Goal: Find specific page/section: Find specific page/section

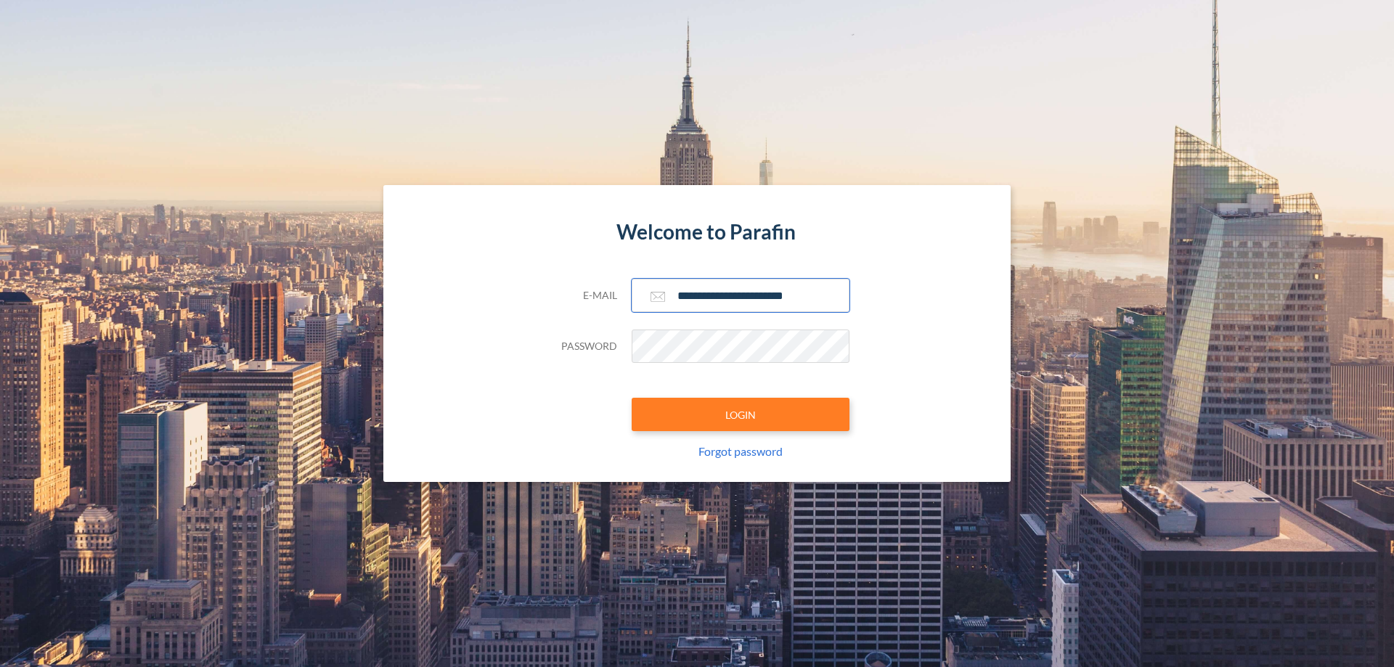
type input "**********"
click at [740, 414] on button "LOGIN" at bounding box center [741, 414] width 218 height 33
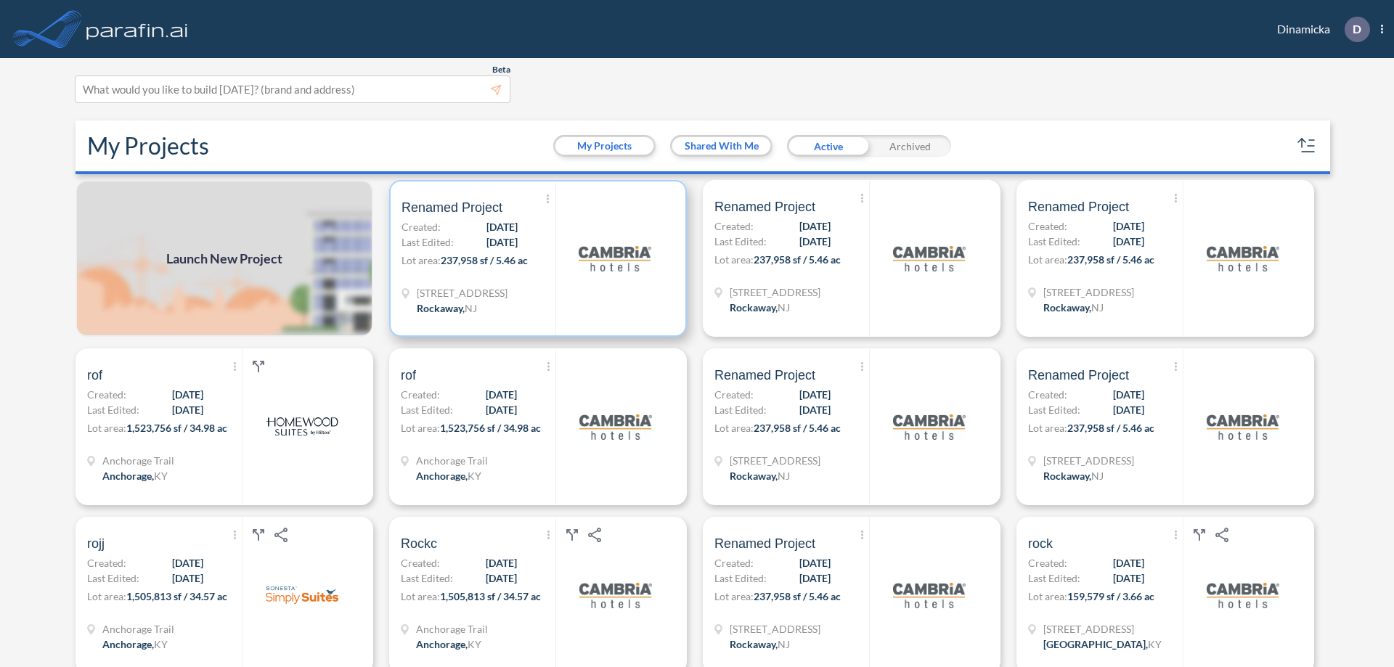
scroll to position [4, 0]
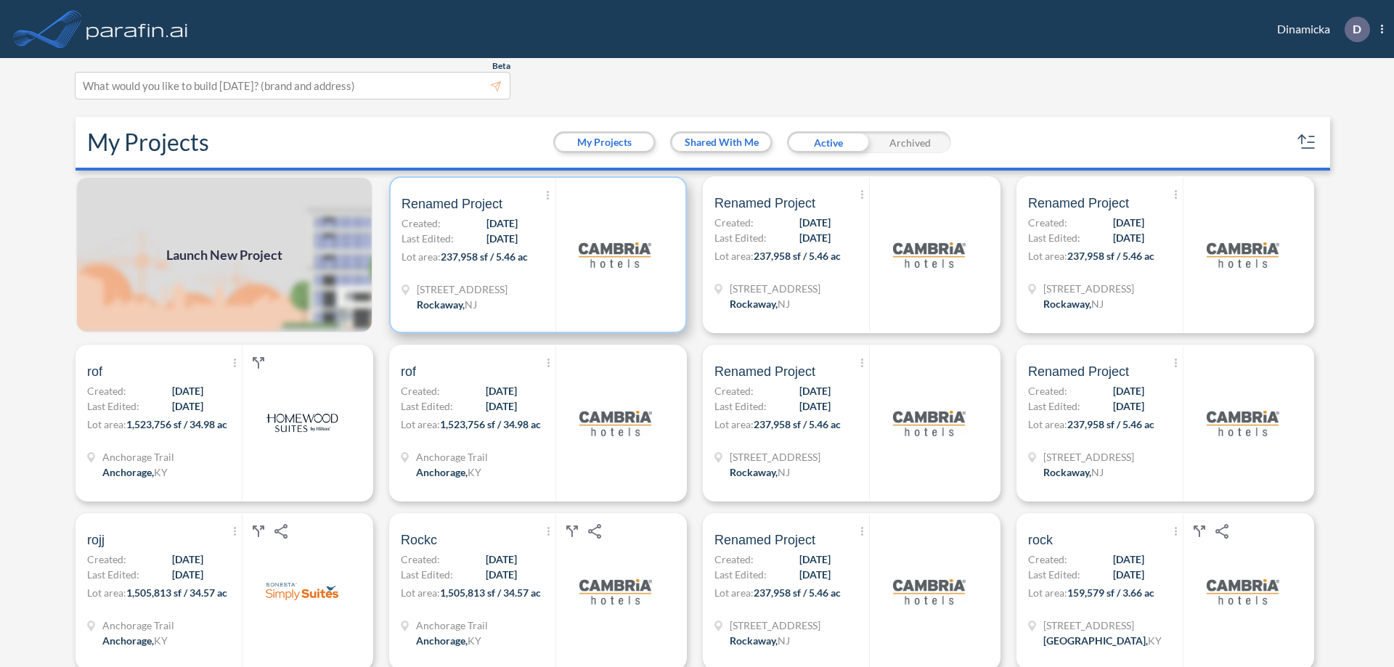
click at [535, 255] on p "Lot area: 237,958 sf / 5.46 ac" at bounding box center [478, 259] width 154 height 21
